Goal: Find specific page/section: Find specific page/section

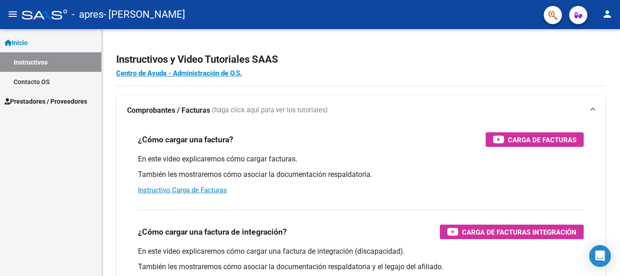
click at [66, 107] on link "Prestadores / Proveedores" at bounding box center [50, 101] width 101 height 20
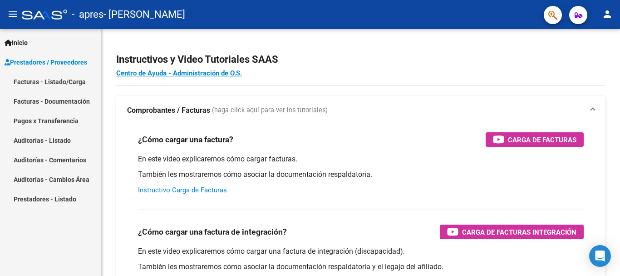
click at [55, 79] on link "Facturas - Listado/Carga" at bounding box center [50, 82] width 101 height 20
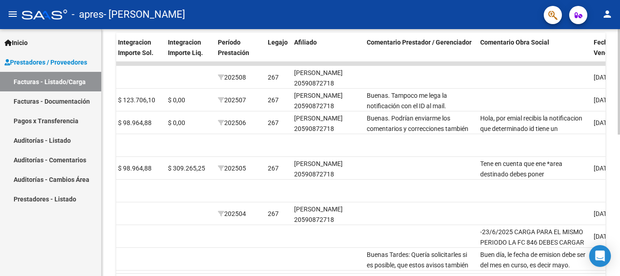
scroll to position [330, 0]
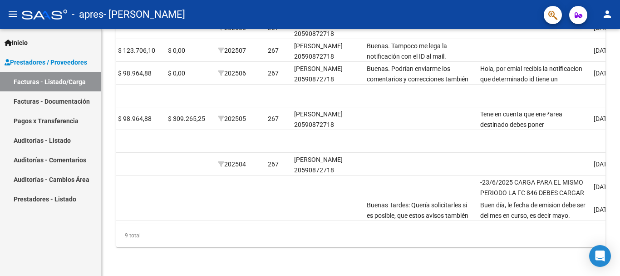
click at [46, 122] on link "Pagos x Transferencia" at bounding box center [50, 121] width 101 height 20
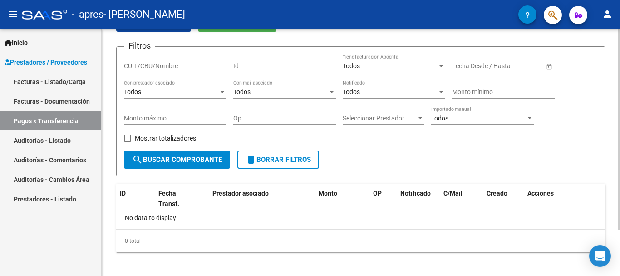
scroll to position [57, 0]
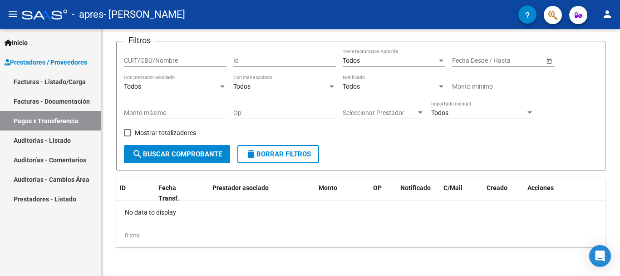
click at [74, 117] on link "Pagos x Transferencia" at bounding box center [50, 121] width 101 height 20
click at [208, 86] on div "Todos" at bounding box center [171, 87] width 94 height 8
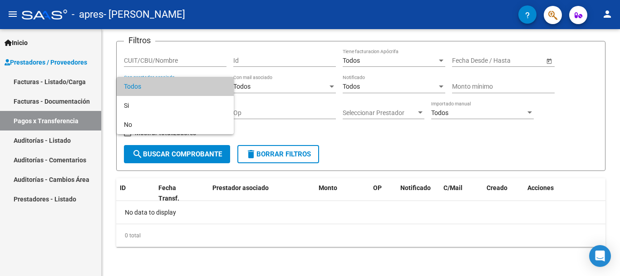
click at [395, 133] on div at bounding box center [310, 138] width 620 height 276
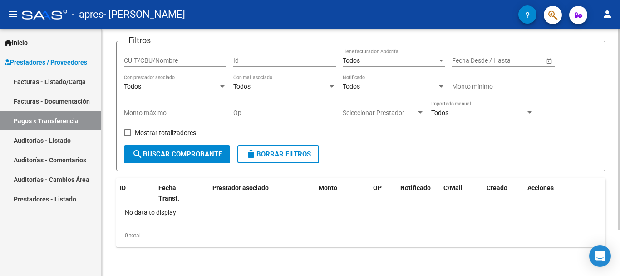
click at [401, 115] on span "Seleccionar Prestador" at bounding box center [380, 113] width 74 height 8
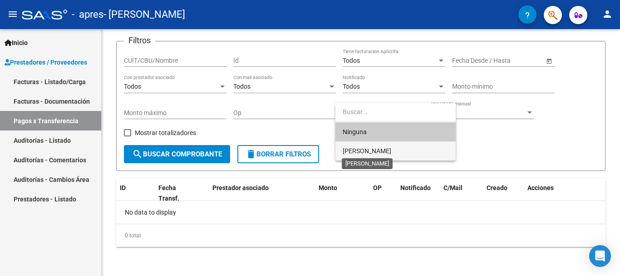
click at [391, 148] on span "[PERSON_NAME]" at bounding box center [367, 150] width 49 height 7
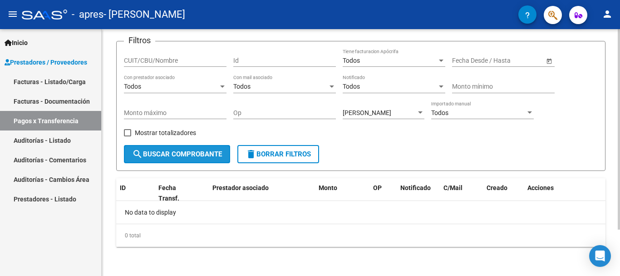
click at [198, 154] on span "search Buscar Comprobante" at bounding box center [177, 154] width 90 height 8
click at [310, 87] on div "Todos" at bounding box center [280, 87] width 94 height 8
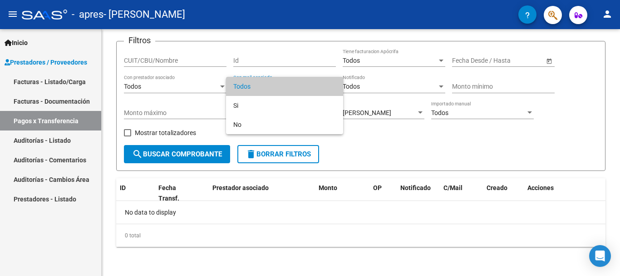
click at [160, 98] on div at bounding box center [310, 138] width 620 height 276
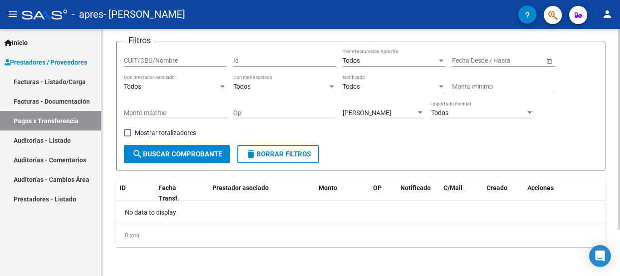
click at [190, 158] on span "search Buscar Comprobante" at bounding box center [177, 154] width 90 height 8
click at [273, 154] on span "delete Borrar Filtros" at bounding box center [278, 154] width 65 height 8
click at [49, 104] on link "Facturas - Documentación" at bounding box center [50, 101] width 101 height 20
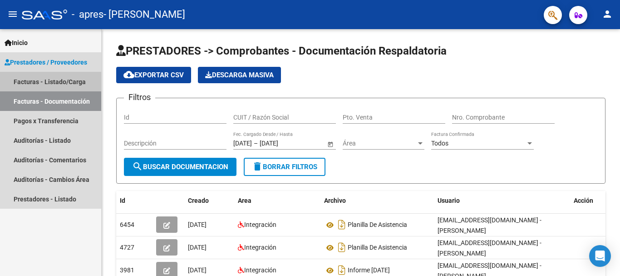
click at [60, 79] on link "Facturas - Listado/Carga" at bounding box center [50, 82] width 101 height 20
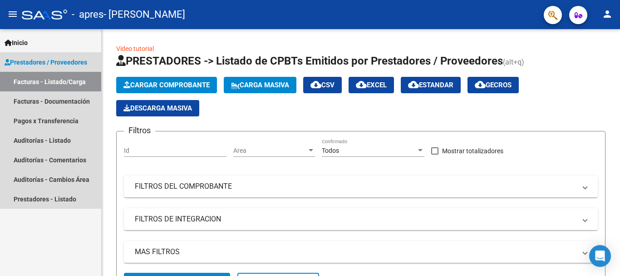
click at [57, 83] on link "Facturas - Listado/Carga" at bounding box center [50, 82] width 101 height 20
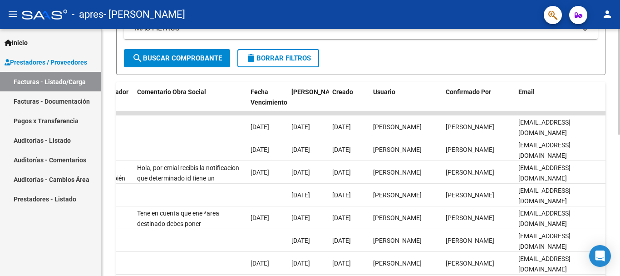
scroll to position [227, 0]
